Goal: Find specific page/section: Find specific page/section

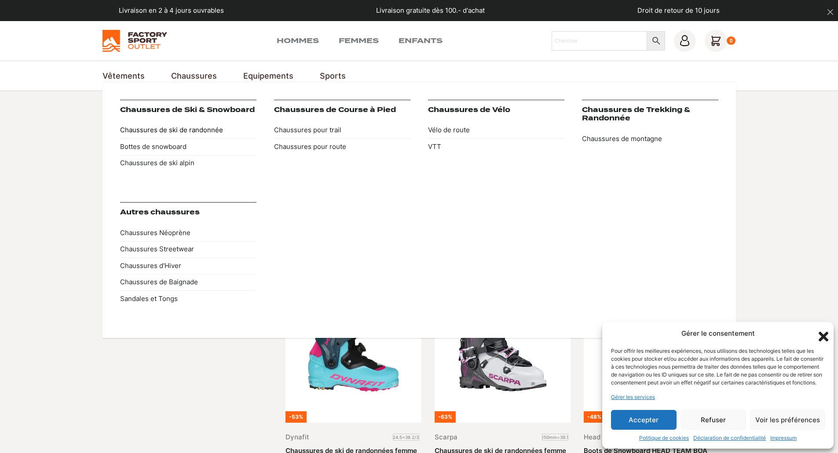
click at [192, 129] on link "Chaussures de ski de randonnée" at bounding box center [188, 130] width 136 height 17
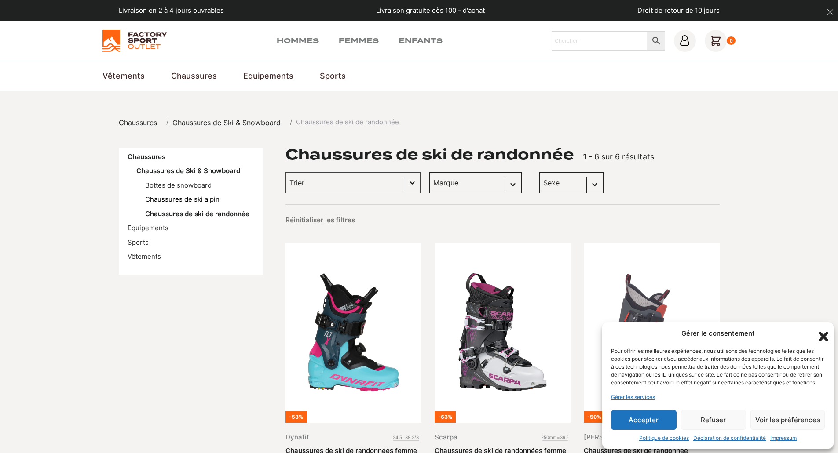
click at [202, 196] on link "Chaussures de ski alpin" at bounding box center [182, 199] width 74 height 8
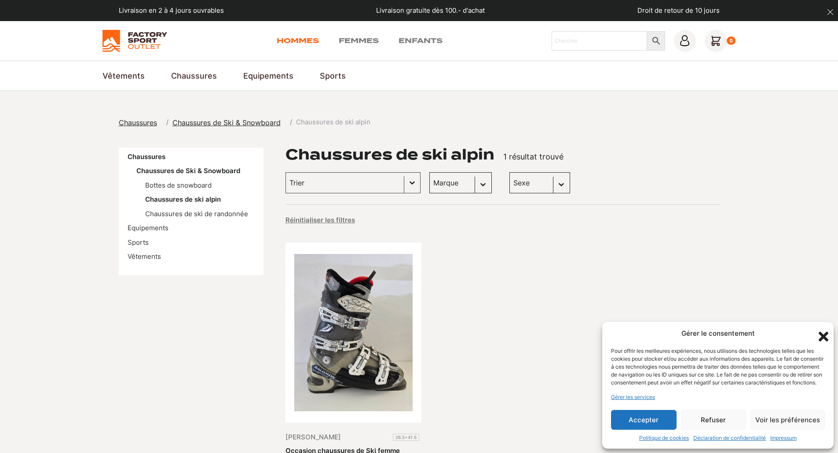
click at [310, 40] on link "Hommes" at bounding box center [298, 41] width 42 height 11
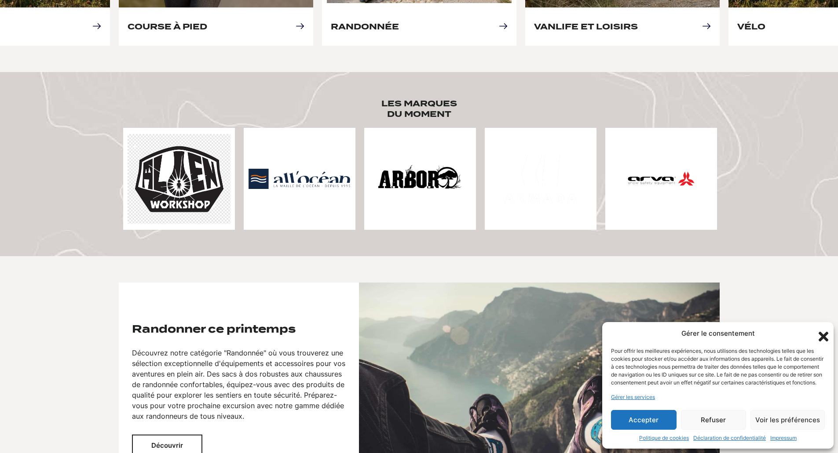
scroll to position [615, 0]
